Goal: Information Seeking & Learning: Learn about a topic

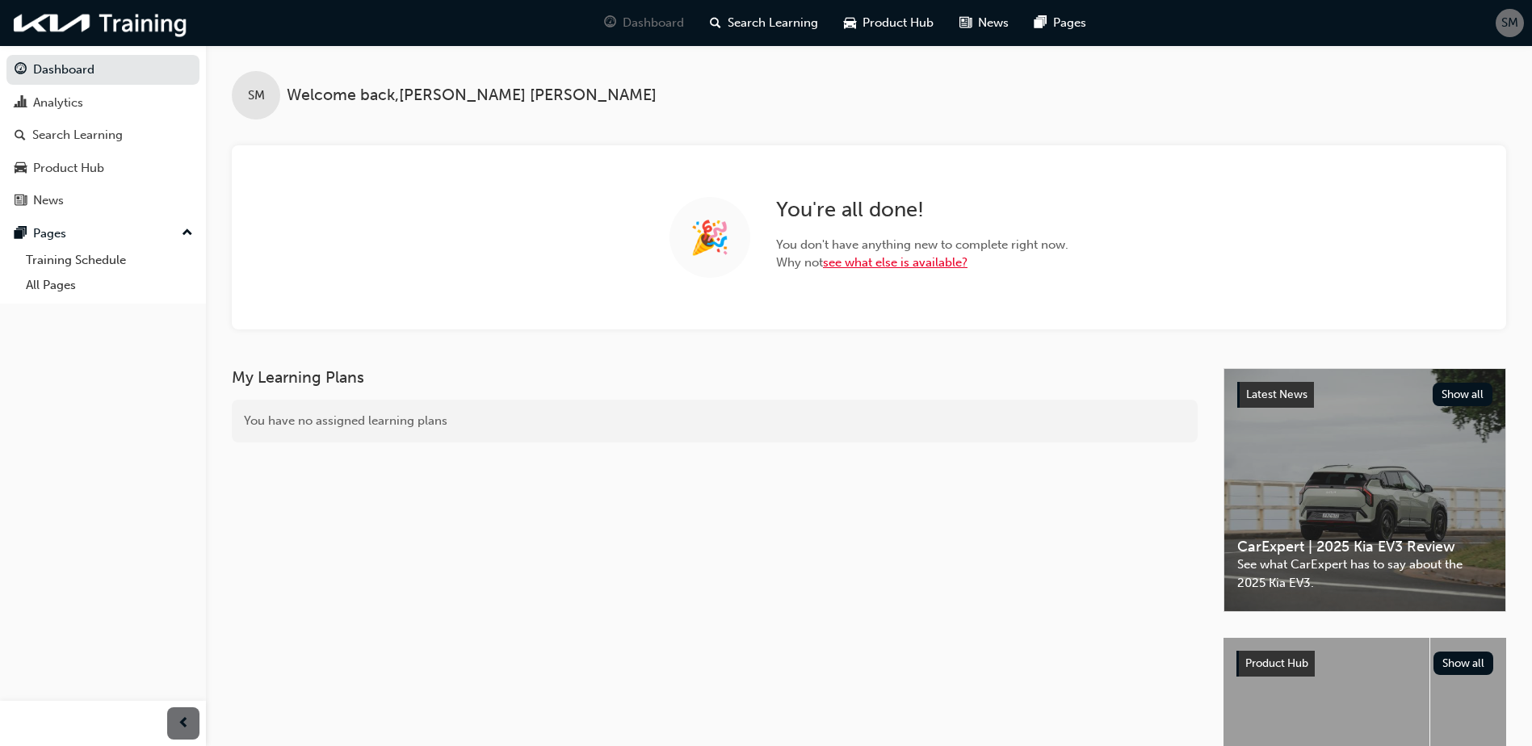
click at [905, 266] on link "see what else is available?" at bounding box center [895, 262] width 145 height 15
